Goal: Task Accomplishment & Management: Manage account settings

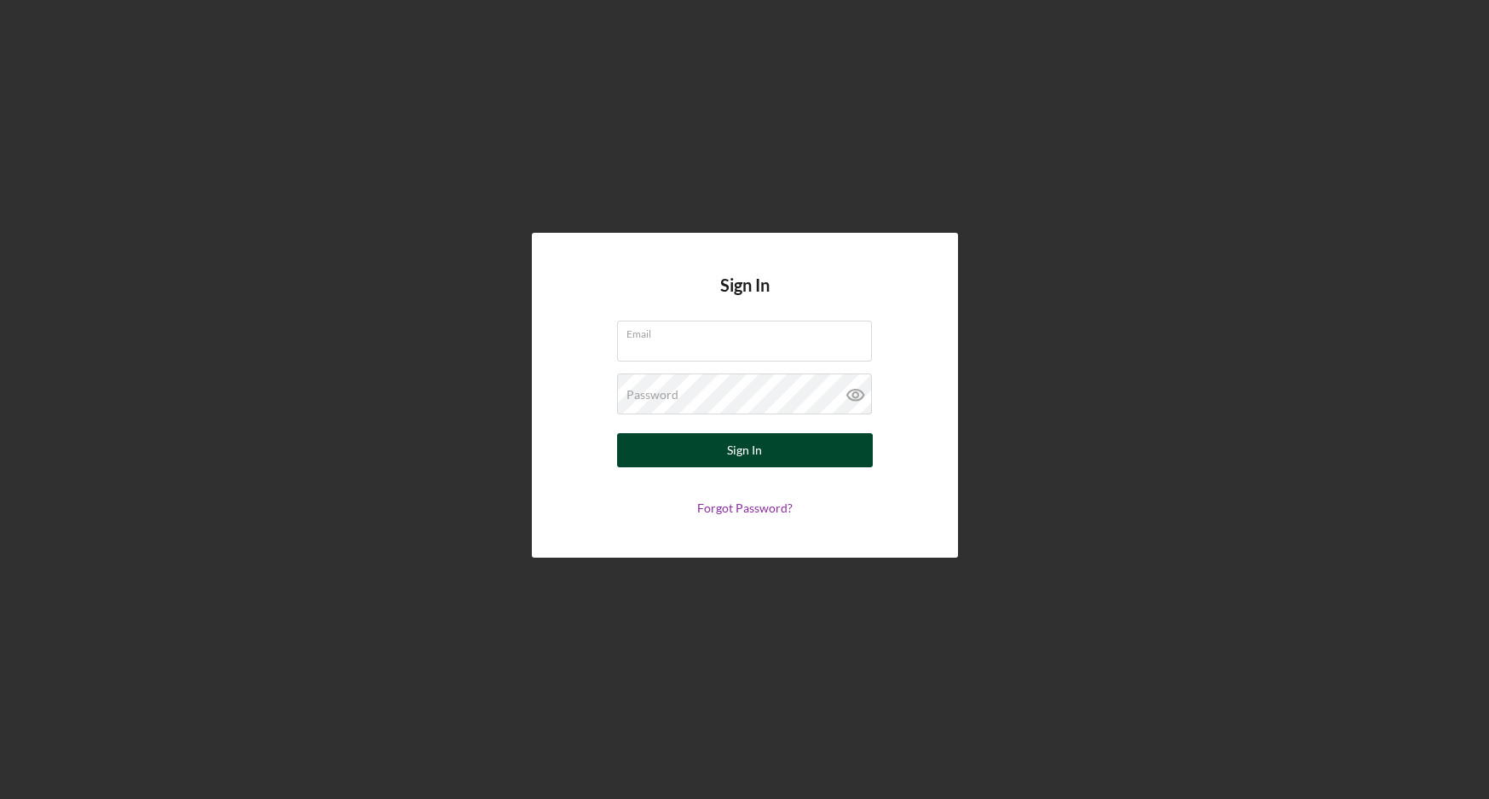
type input "[EMAIL_ADDRESS][DOMAIN_NAME]"
click at [756, 442] on div "Sign In" at bounding box center [744, 450] width 35 height 34
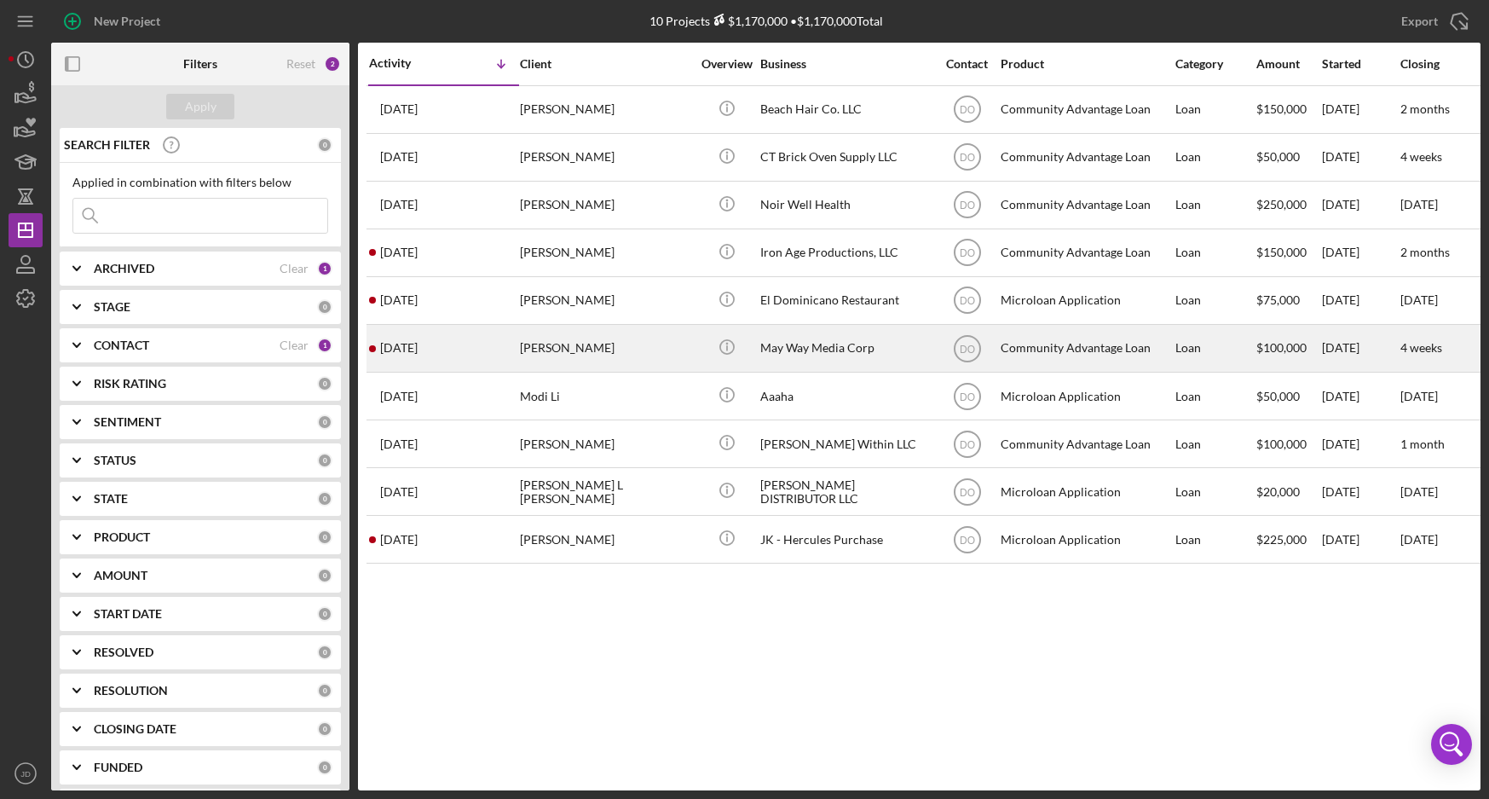
click at [805, 338] on div "May Way Media Corp" at bounding box center [845, 348] width 170 height 45
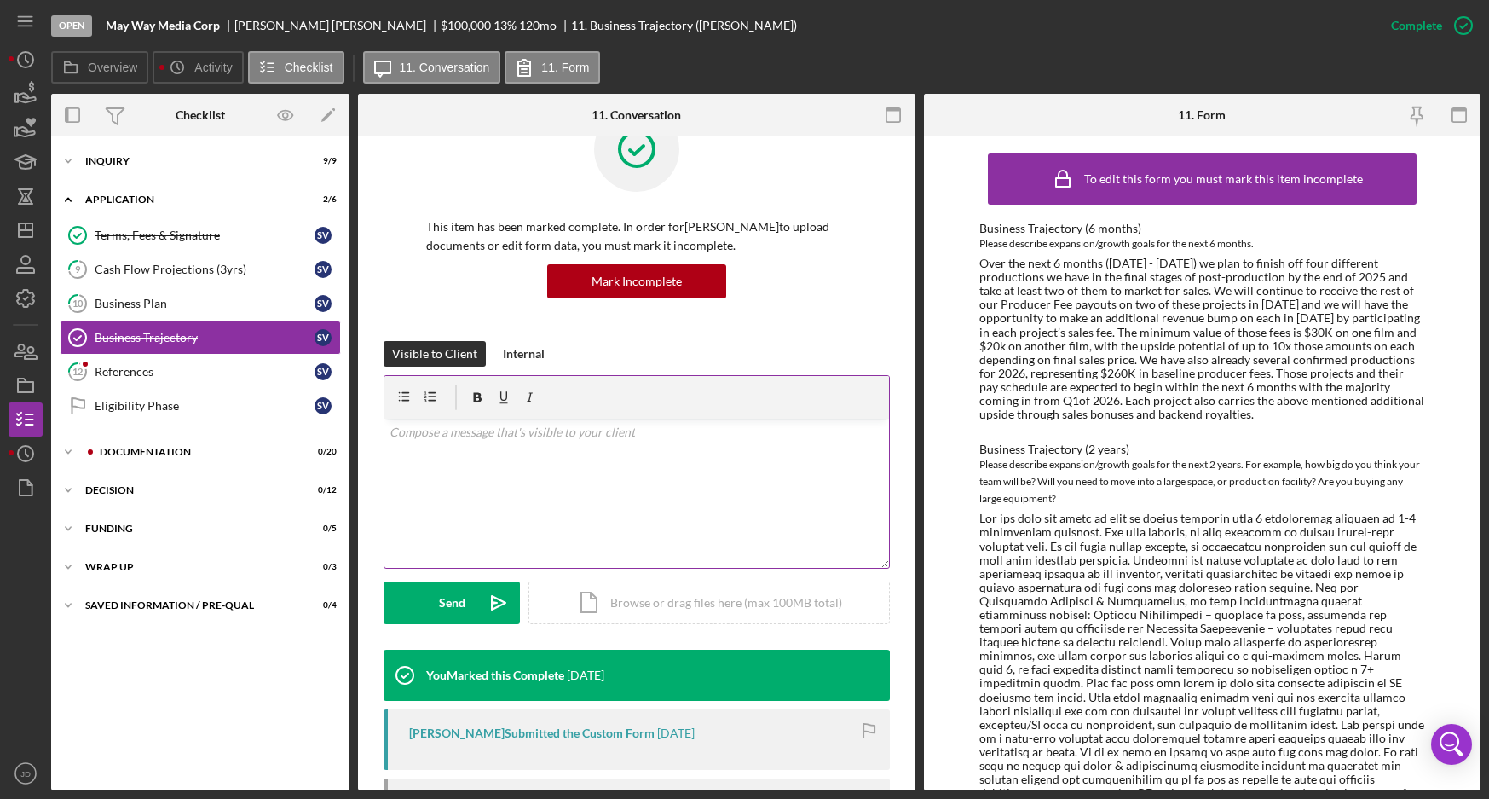
scroll to position [85, 0]
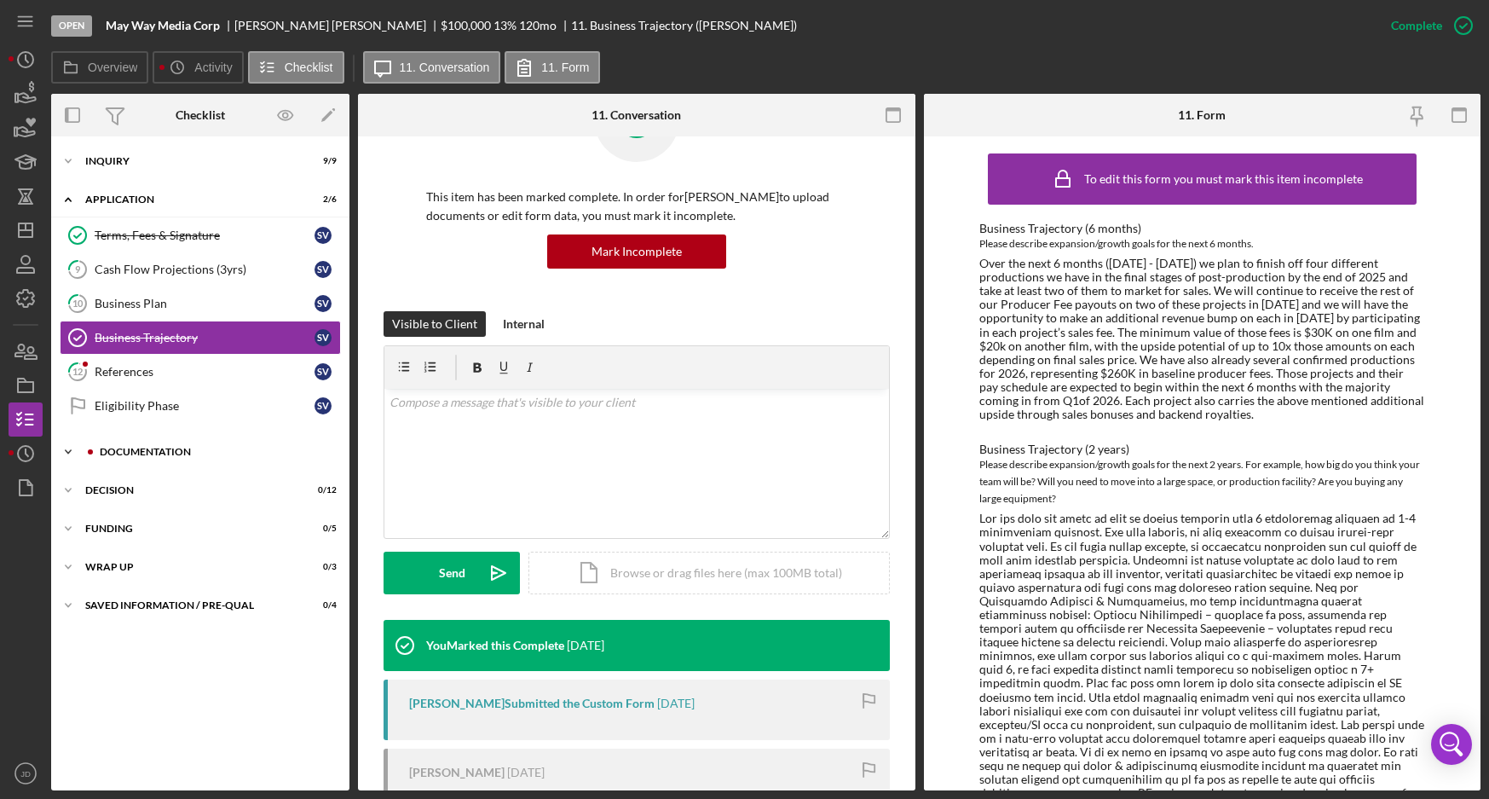
click at [73, 446] on icon "Icon/Expander" at bounding box center [68, 452] width 34 height 34
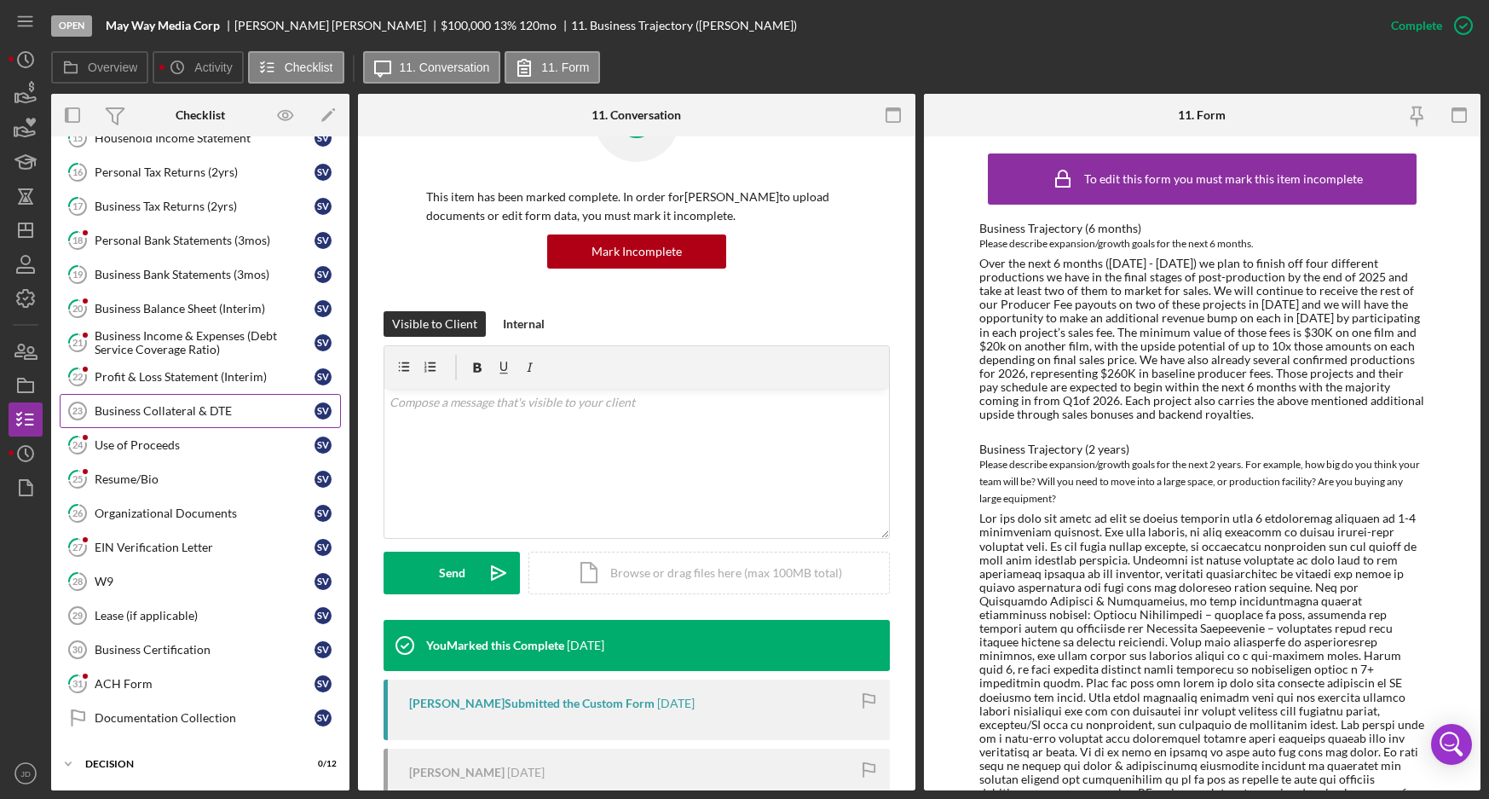
scroll to position [447, 0]
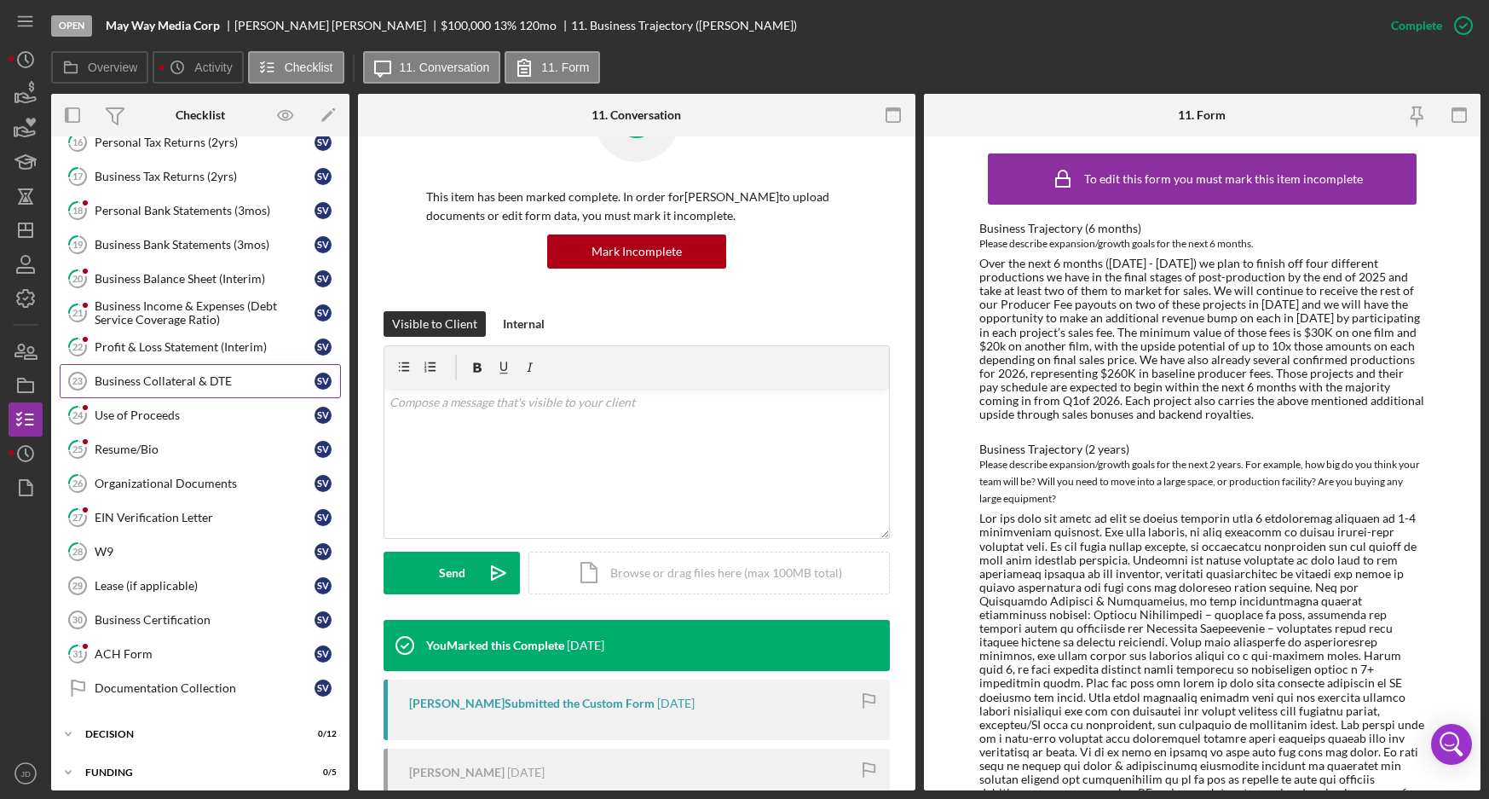
click at [155, 379] on div "Business Collateral & DTE" at bounding box center [205, 381] width 220 height 14
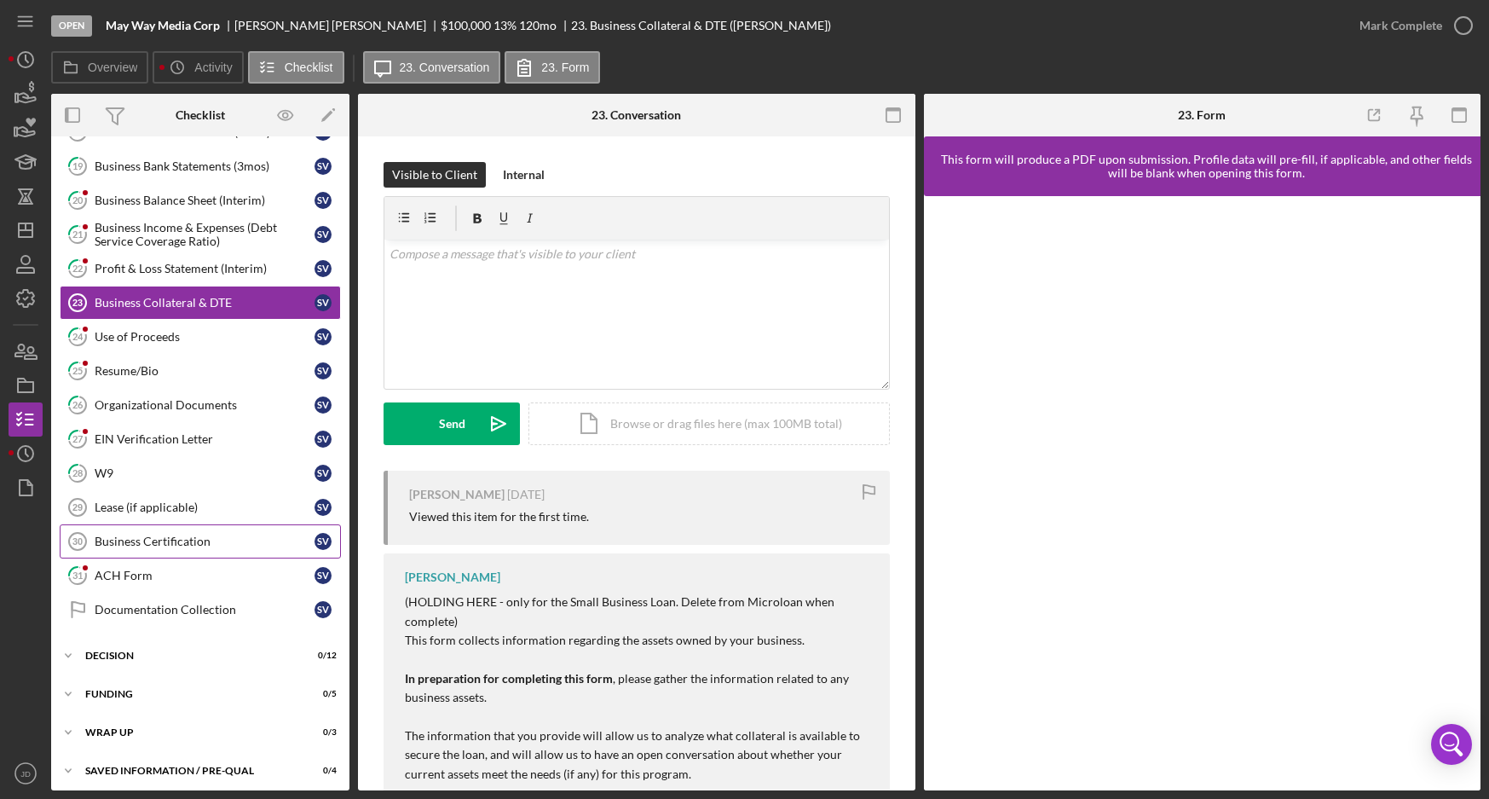
scroll to position [533, 0]
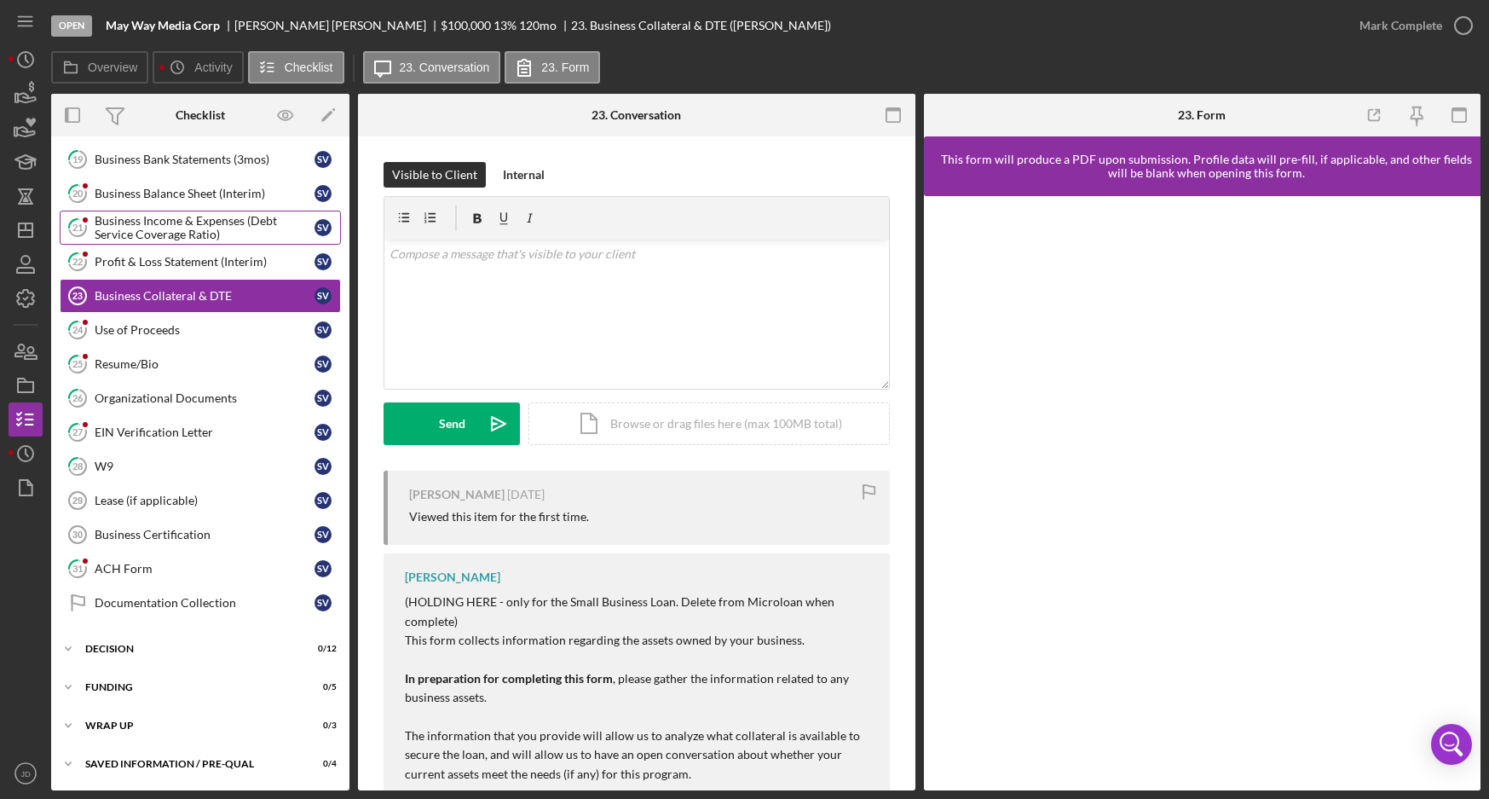
click at [161, 224] on div "Business Income & Expenses (Debt Service Coverage Ratio)" at bounding box center [205, 227] width 220 height 27
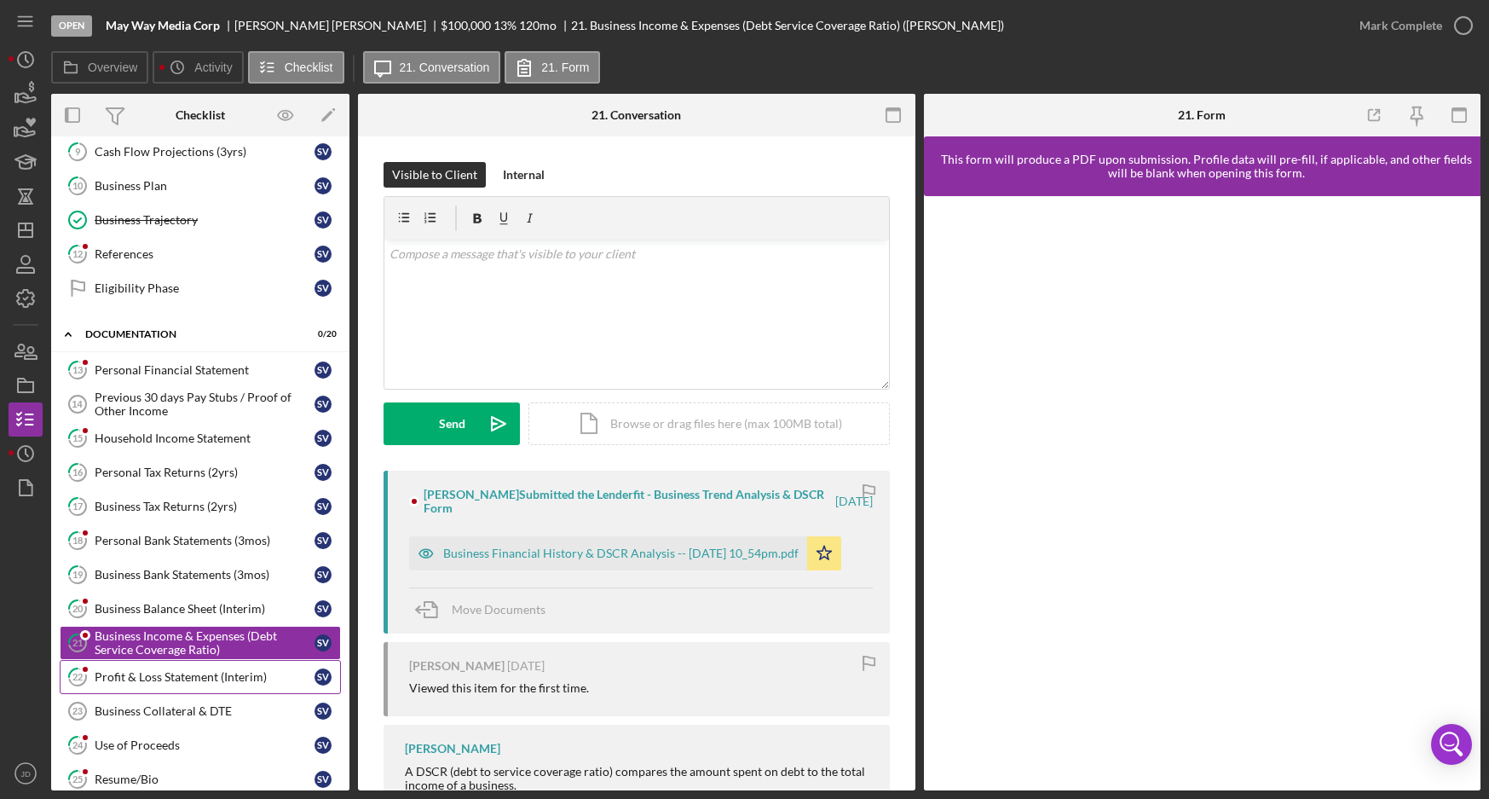
scroll to position [192, 0]
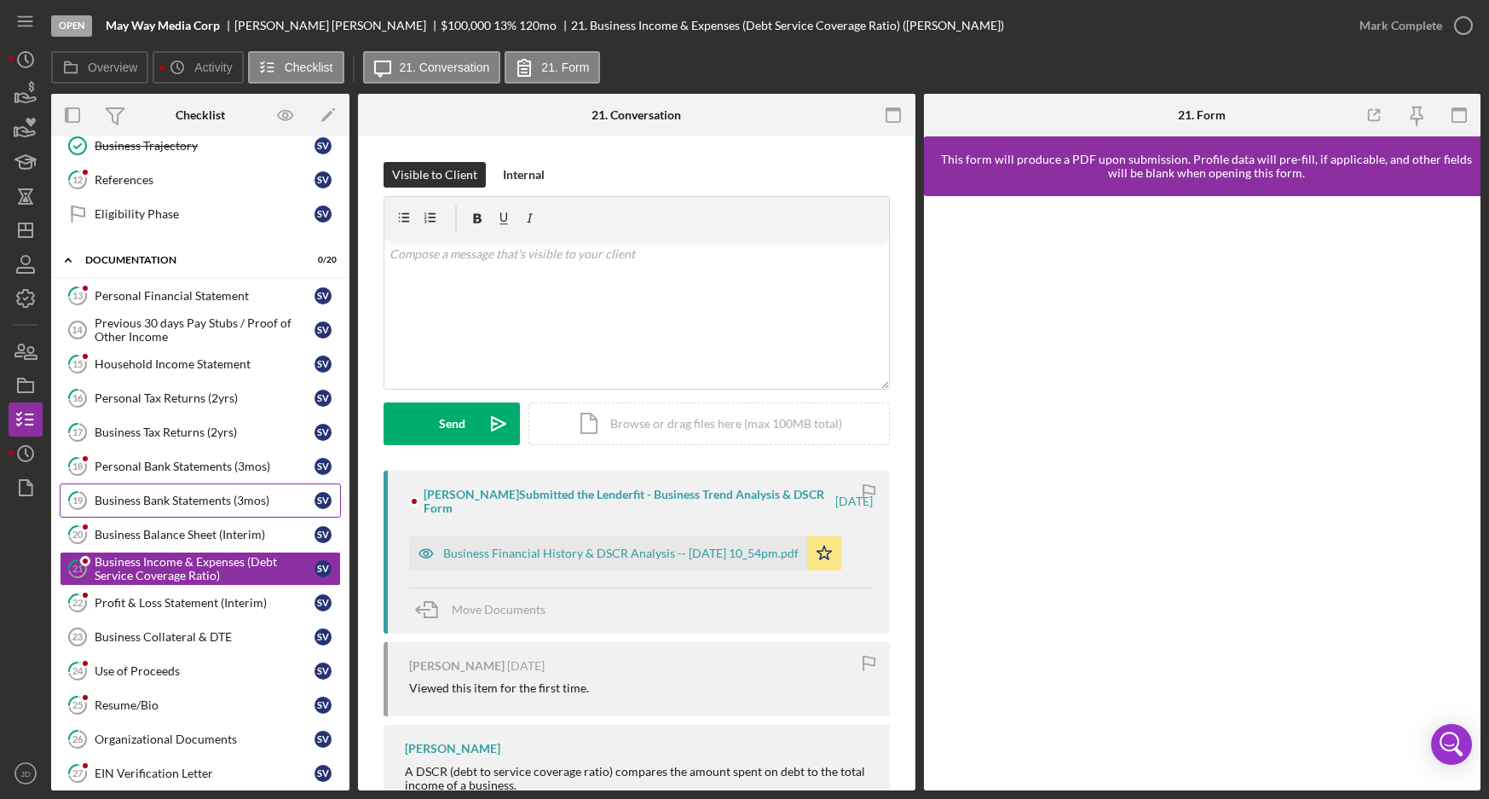
click at [161, 492] on link "19 Business Bank Statements (3mos) S V" at bounding box center [200, 500] width 281 height 34
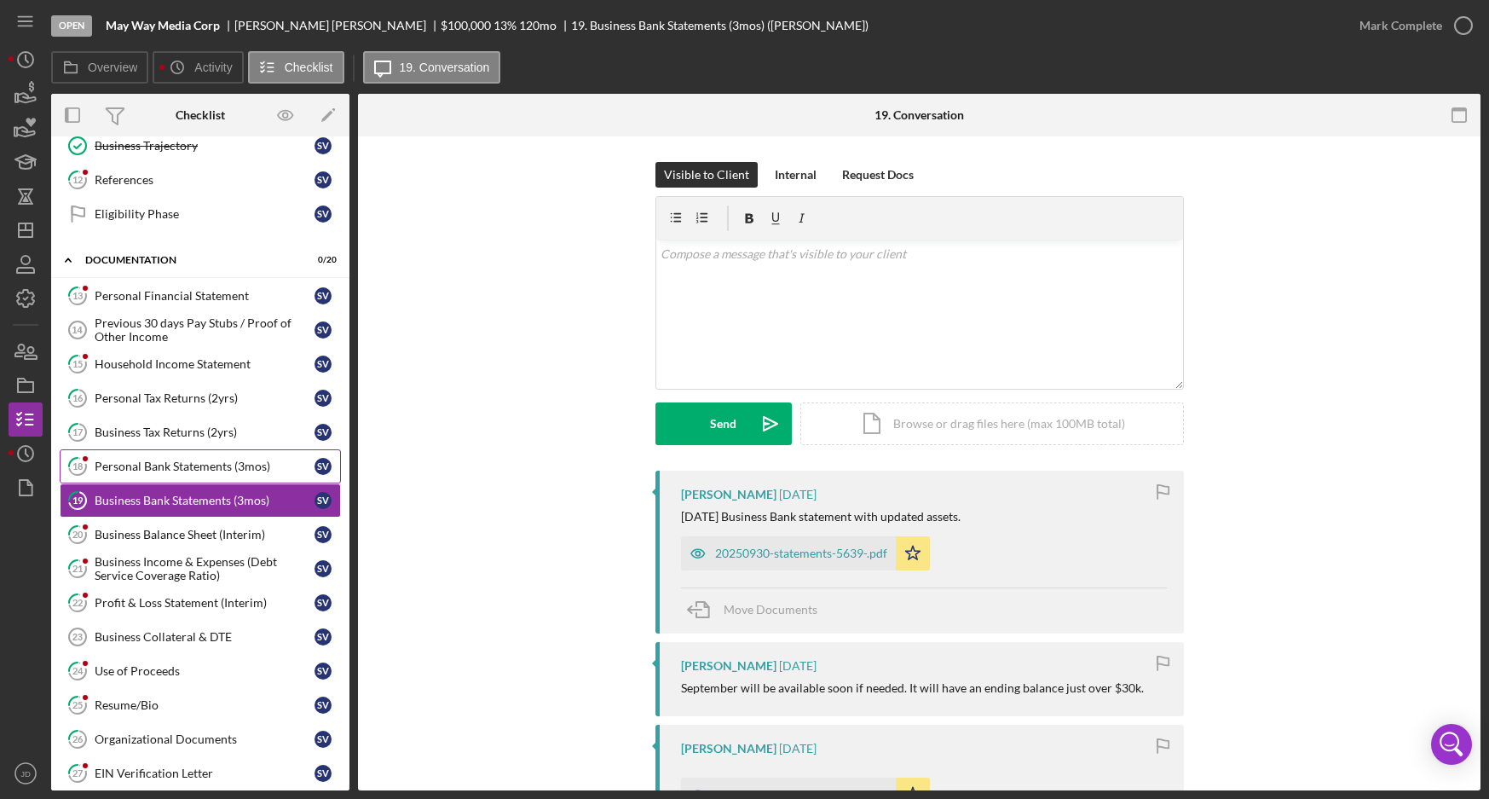
click at [159, 457] on link "18 Personal Bank Statements (3mos) S V" at bounding box center [200, 466] width 281 height 34
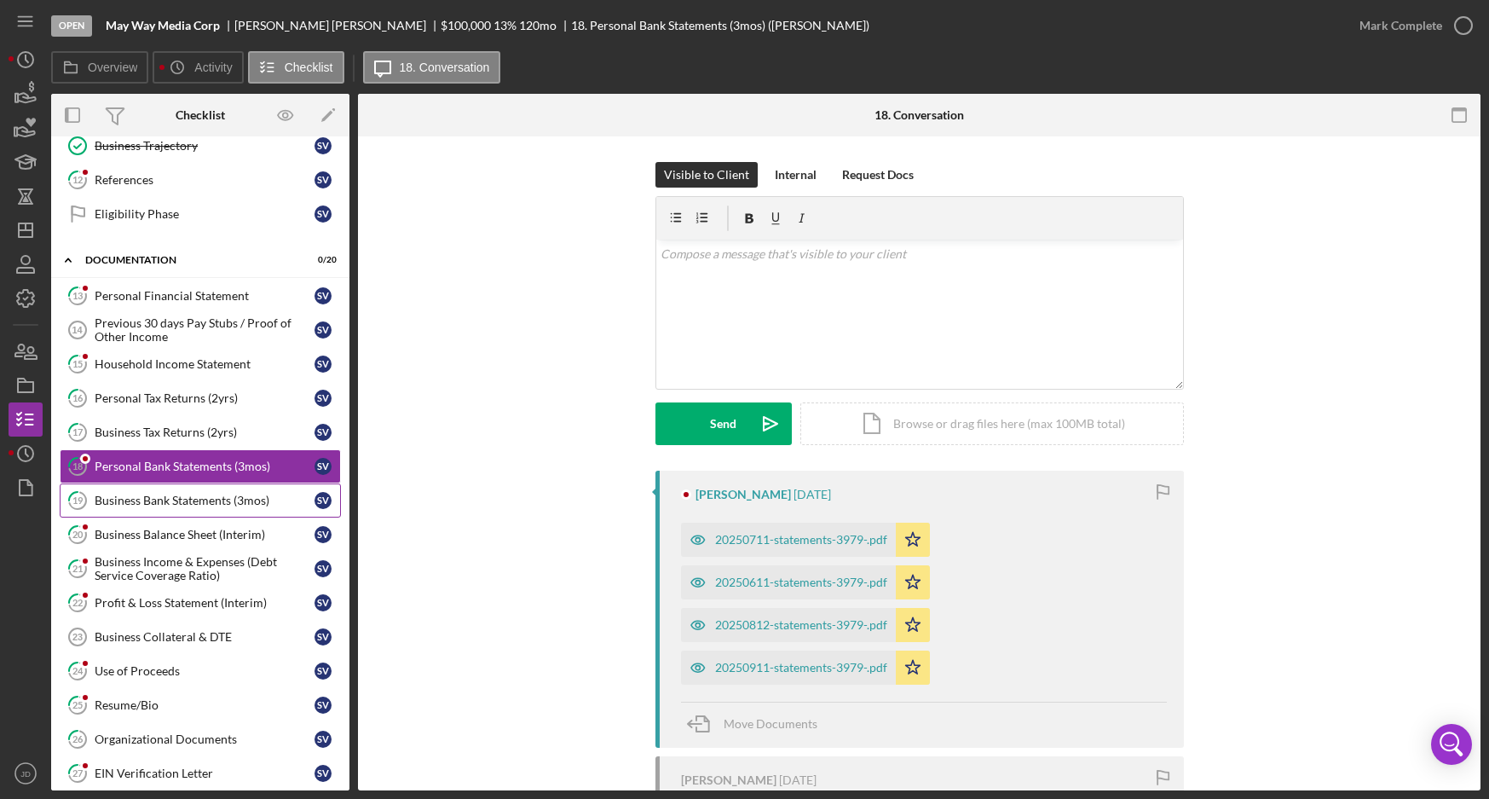
click at [159, 501] on div "Business Bank Statements (3mos)" at bounding box center [205, 501] width 220 height 14
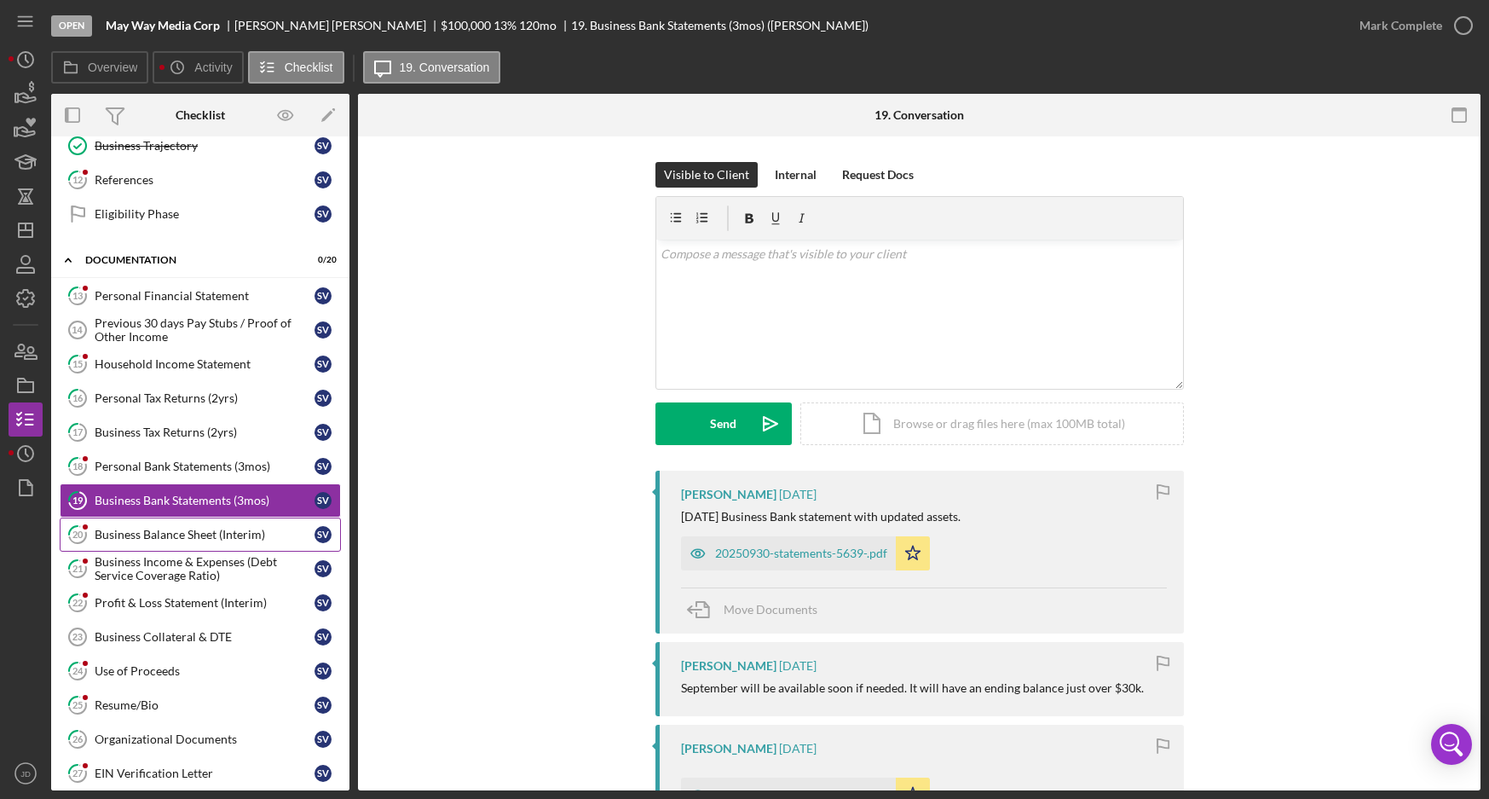
click at [164, 535] on div "Business Balance Sheet (Interim)" at bounding box center [205, 535] width 220 height 14
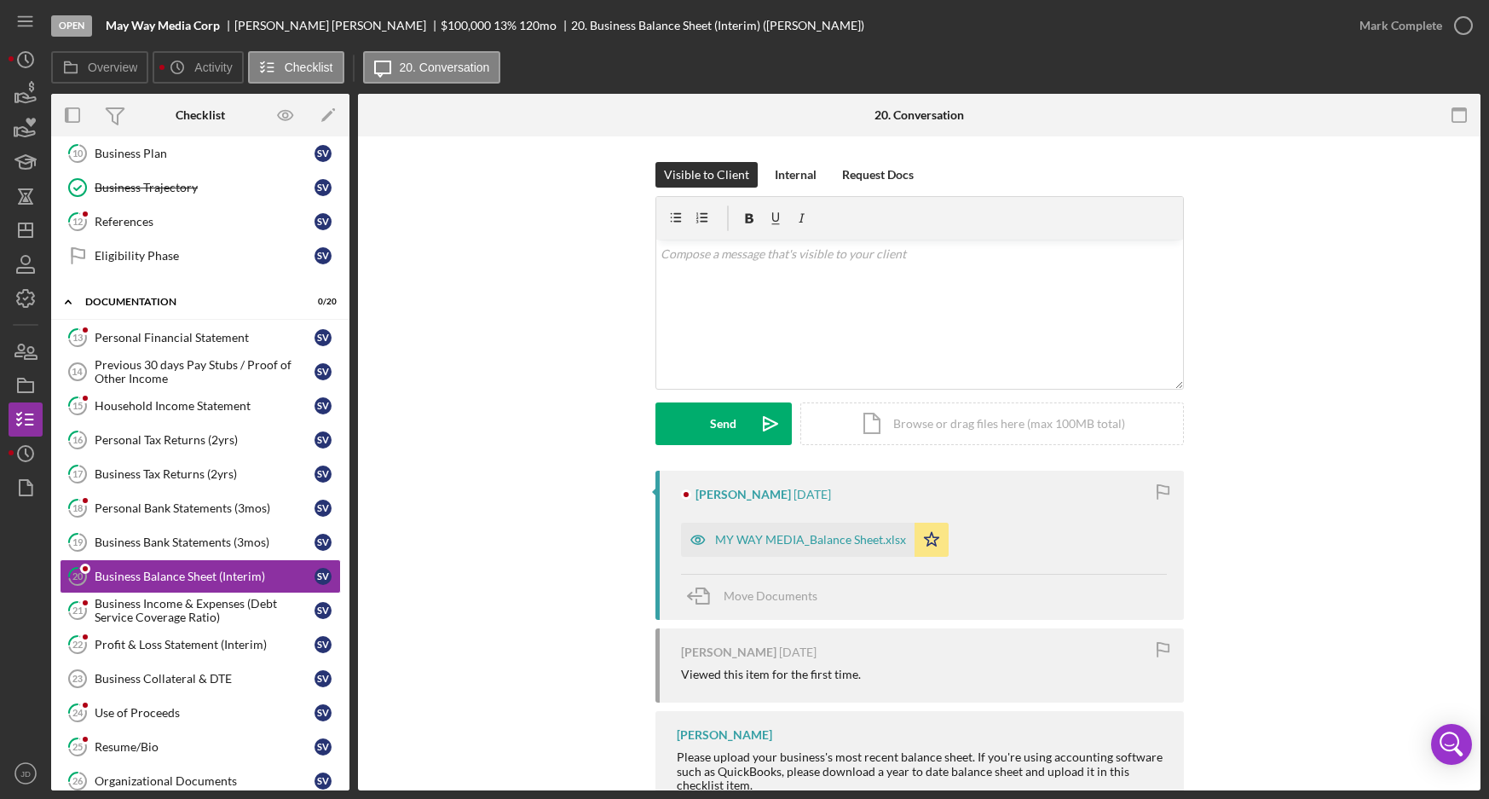
scroll to position [107, 0]
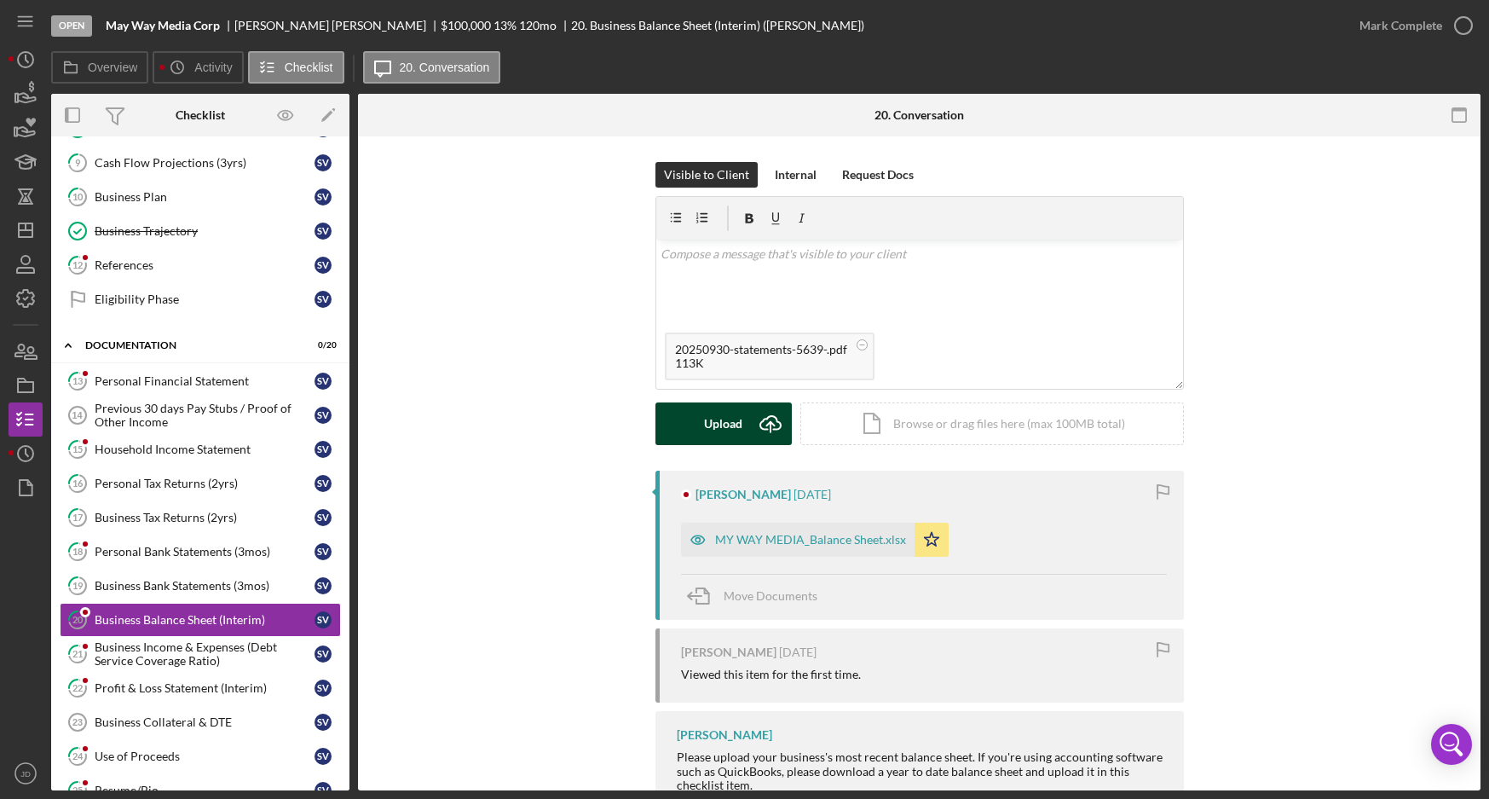
click at [724, 421] on div "Upload" at bounding box center [723, 423] width 38 height 43
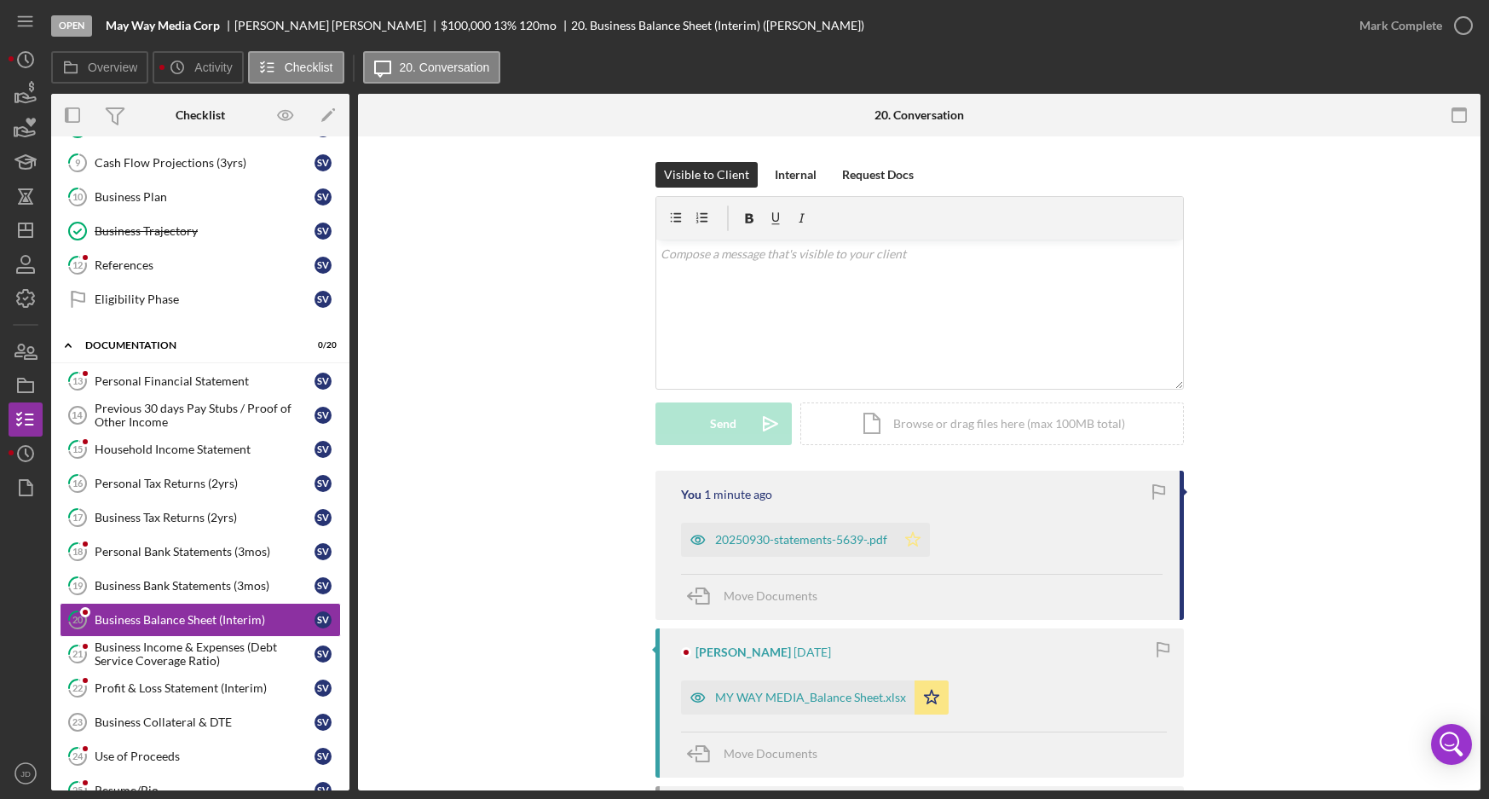
click at [910, 541] on icon "Icon/Star" at bounding box center [913, 540] width 34 height 34
click at [454, 442] on div "Visible to Client Internal Request Docs v Color teal Color pink Remove color Ad…" at bounding box center [919, 316] width 1071 height 309
click at [407, 260] on div "Visible to Client Internal Request Docs v Color teal Color pink Remove color Ad…" at bounding box center [919, 316] width 1071 height 309
click at [553, 304] on div "Visible to Client Internal Request Docs v Color teal Color pink Remove color Ad…" at bounding box center [919, 316] width 1071 height 309
